Goal: Navigation & Orientation: Find specific page/section

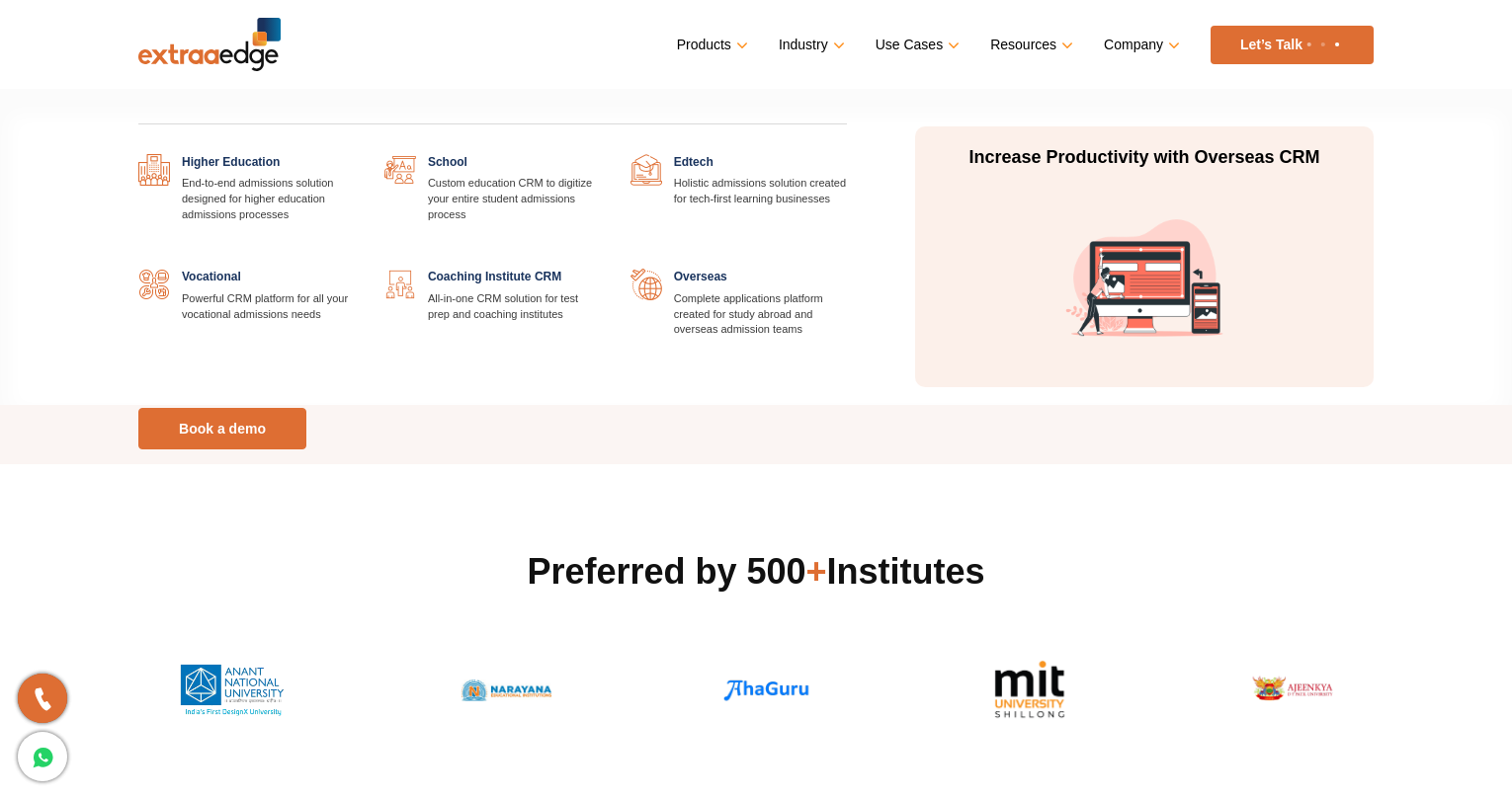
click at [801, 58] on link "Industry" at bounding box center [809, 45] width 62 height 29
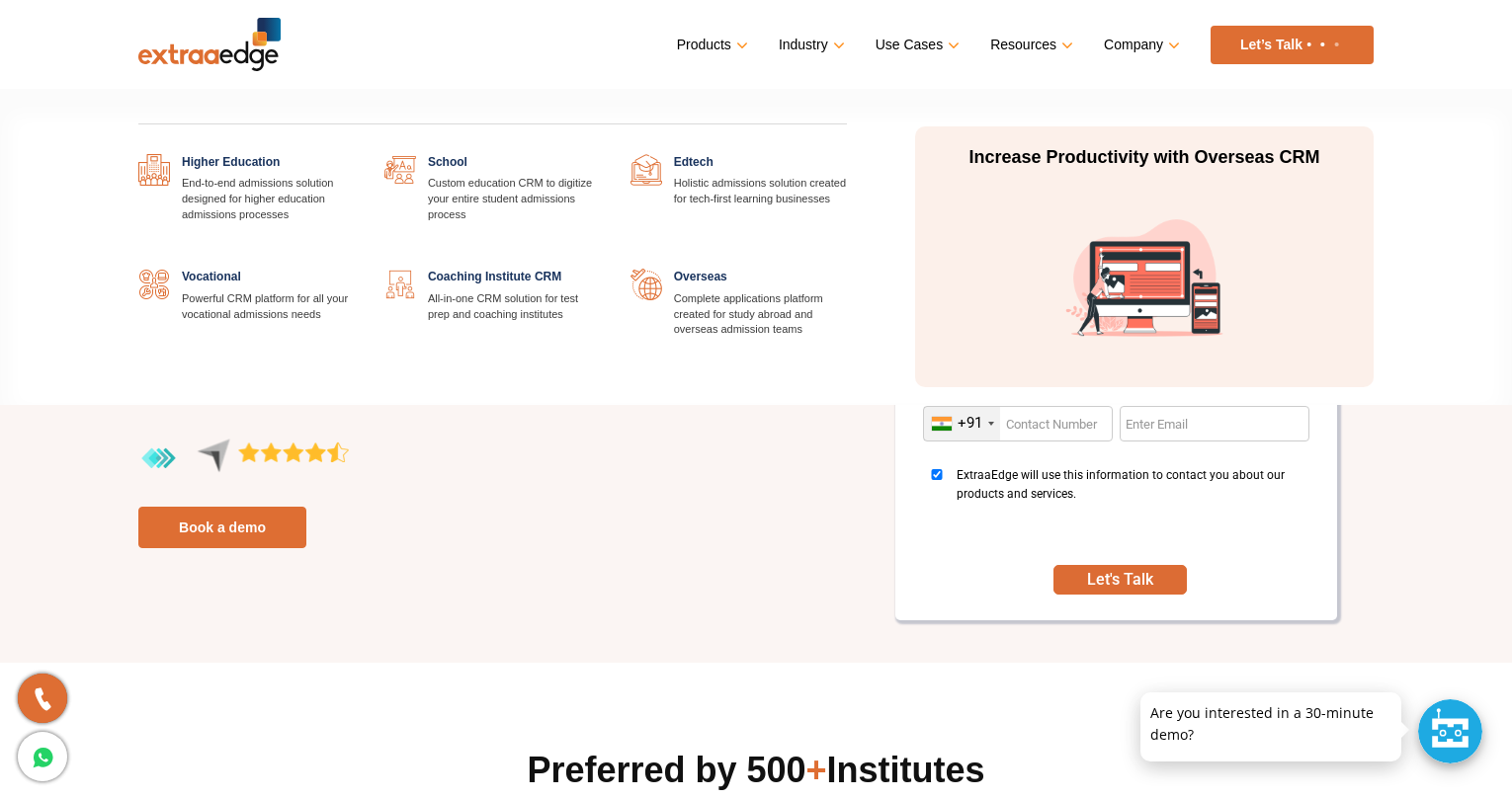
click at [354, 154] on link at bounding box center [354, 154] width 0 height 0
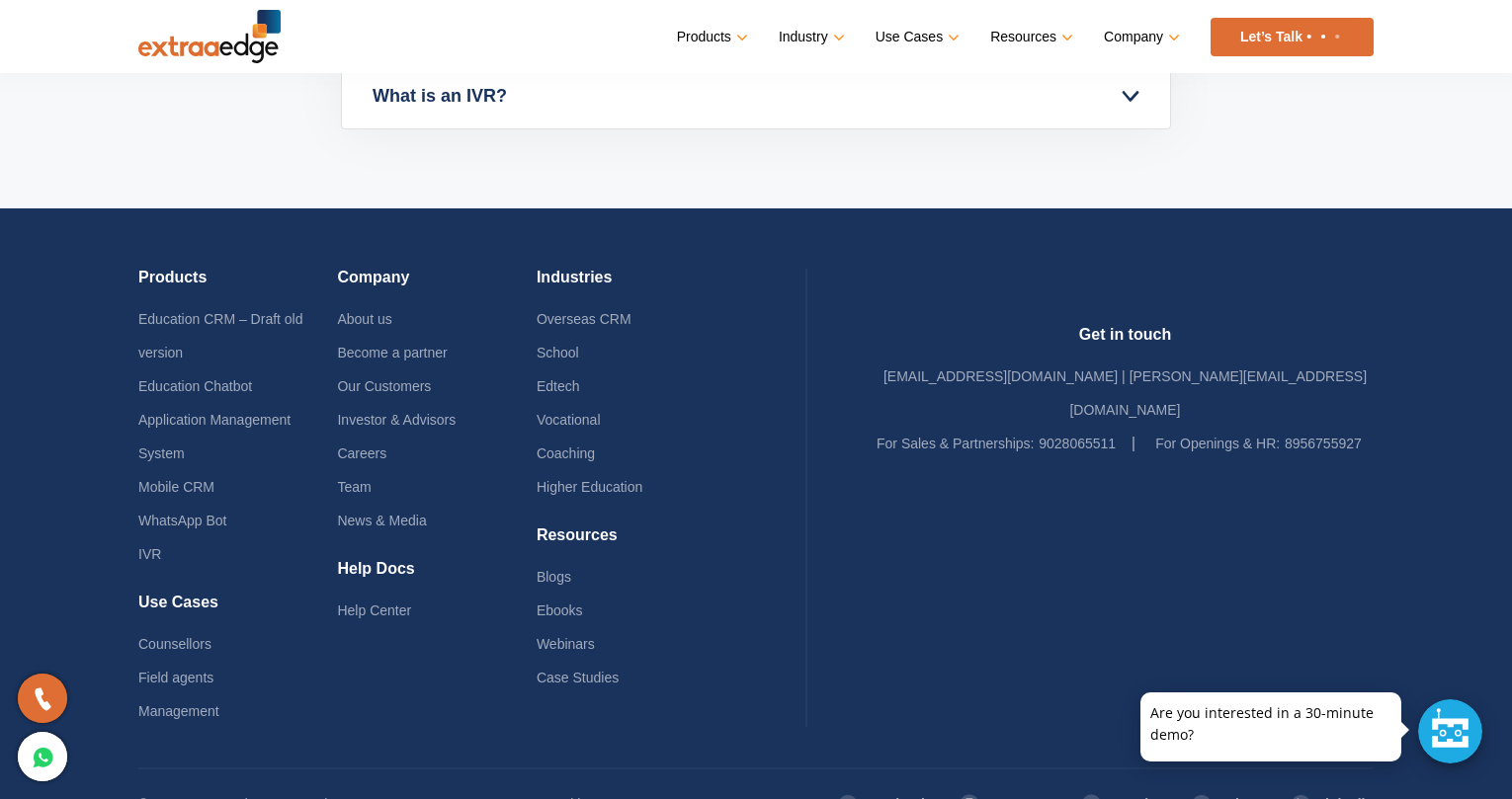
scroll to position [6766, 0]
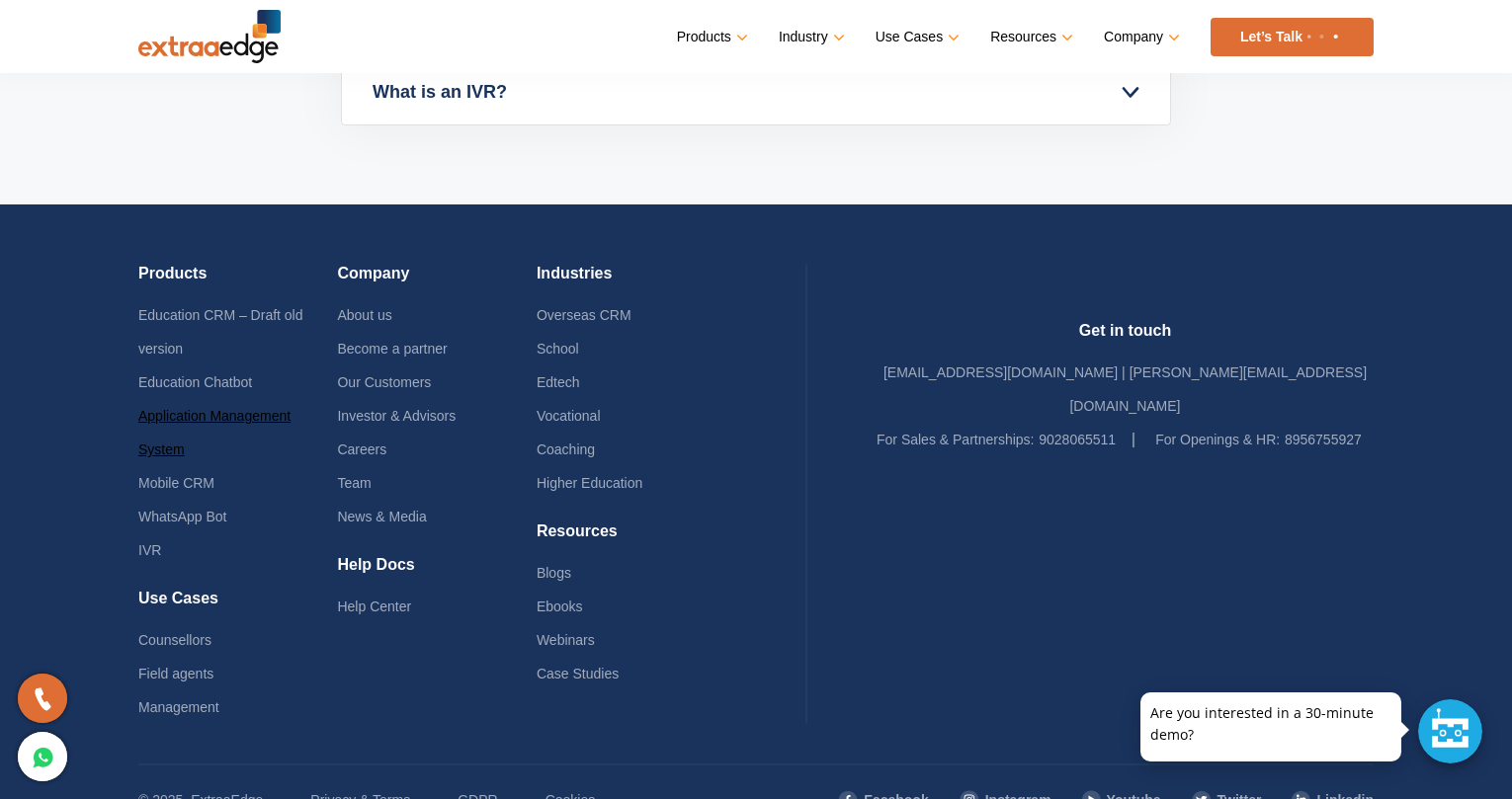
click at [290, 408] on link "Application Management System" at bounding box center [215, 433] width 152 height 50
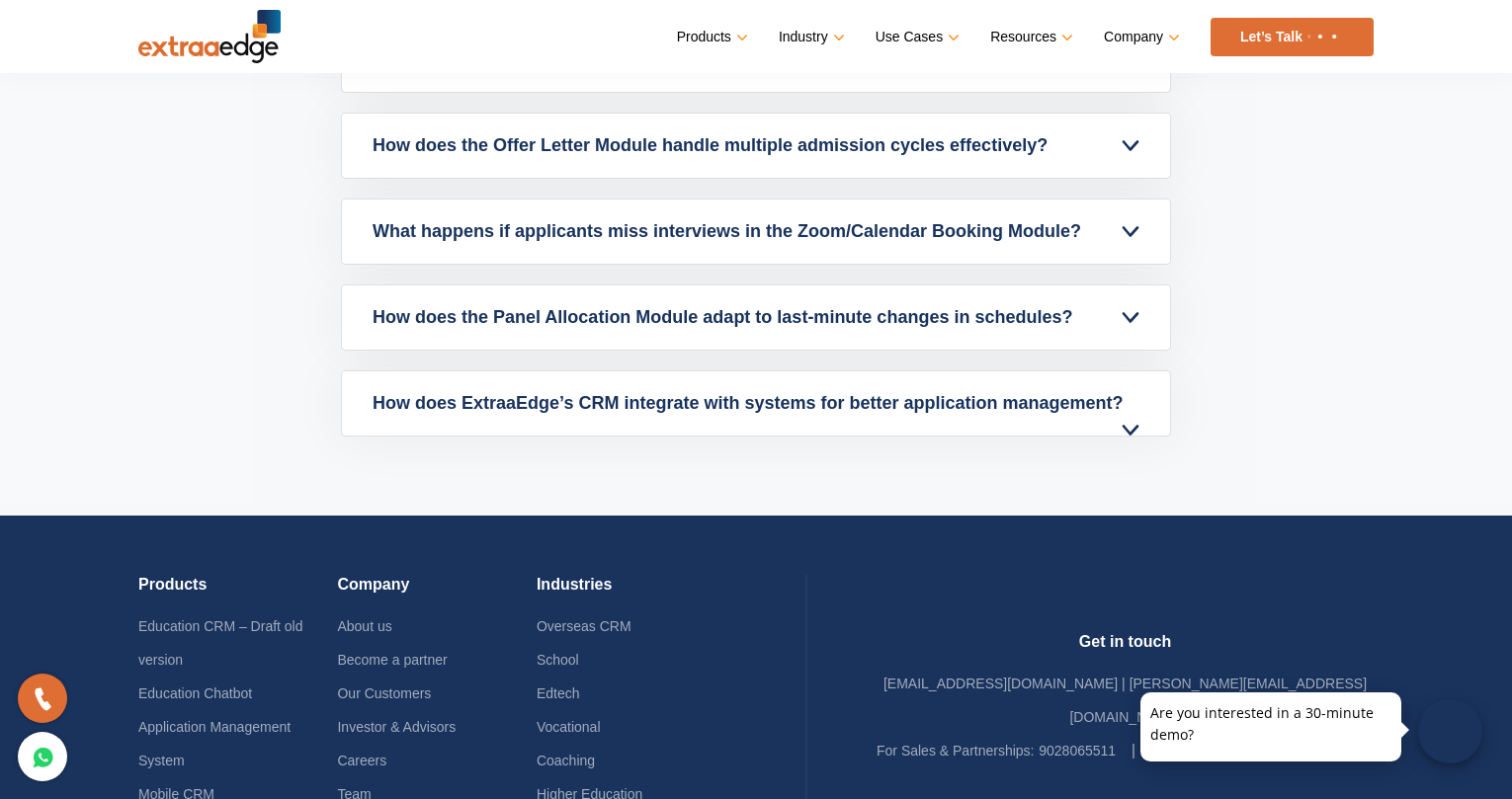
scroll to position [6816, 0]
